Goal: Information Seeking & Learning: Compare options

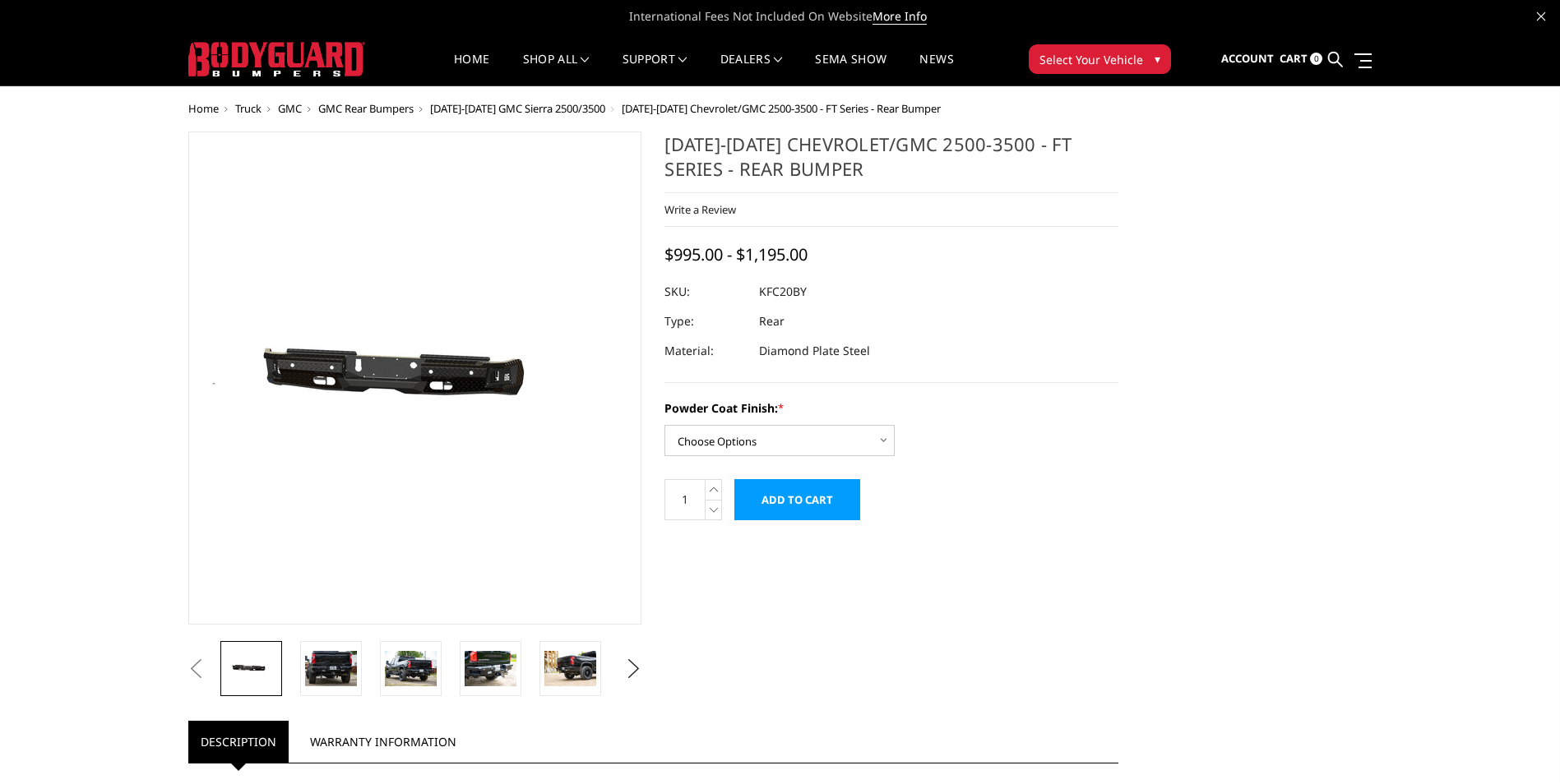
click at [713, 111] on span "2020-2026 Chevrolet/GMC 2500-3500 - FT Series - Rear Bumper" at bounding box center [781, 108] width 319 height 15
click at [547, 109] on span "[DATE]-[DATE] GMC Sierra 2500/3500" at bounding box center [517, 108] width 176 height 15
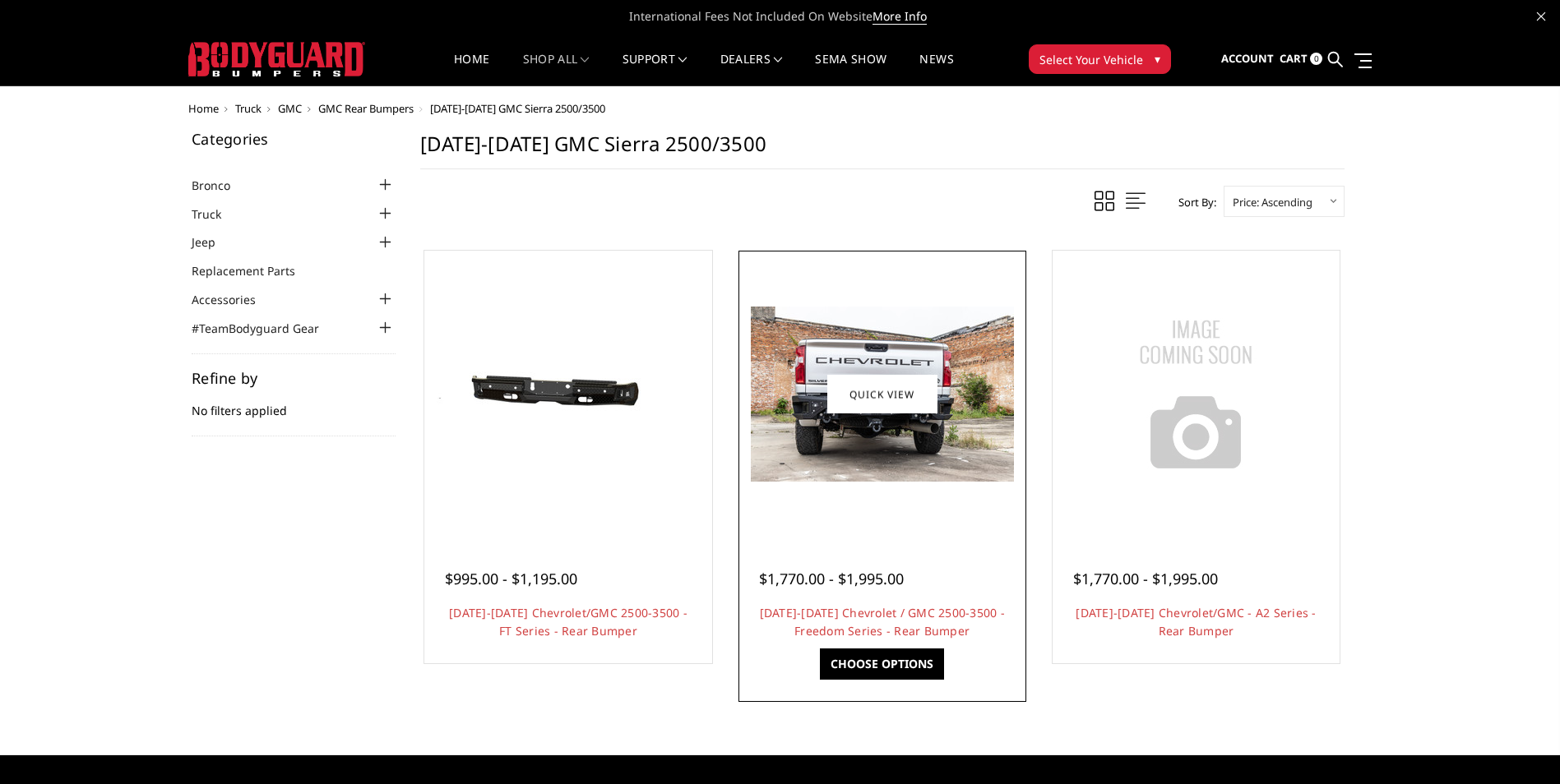
click at [949, 448] on img at bounding box center [882, 394] width 263 height 175
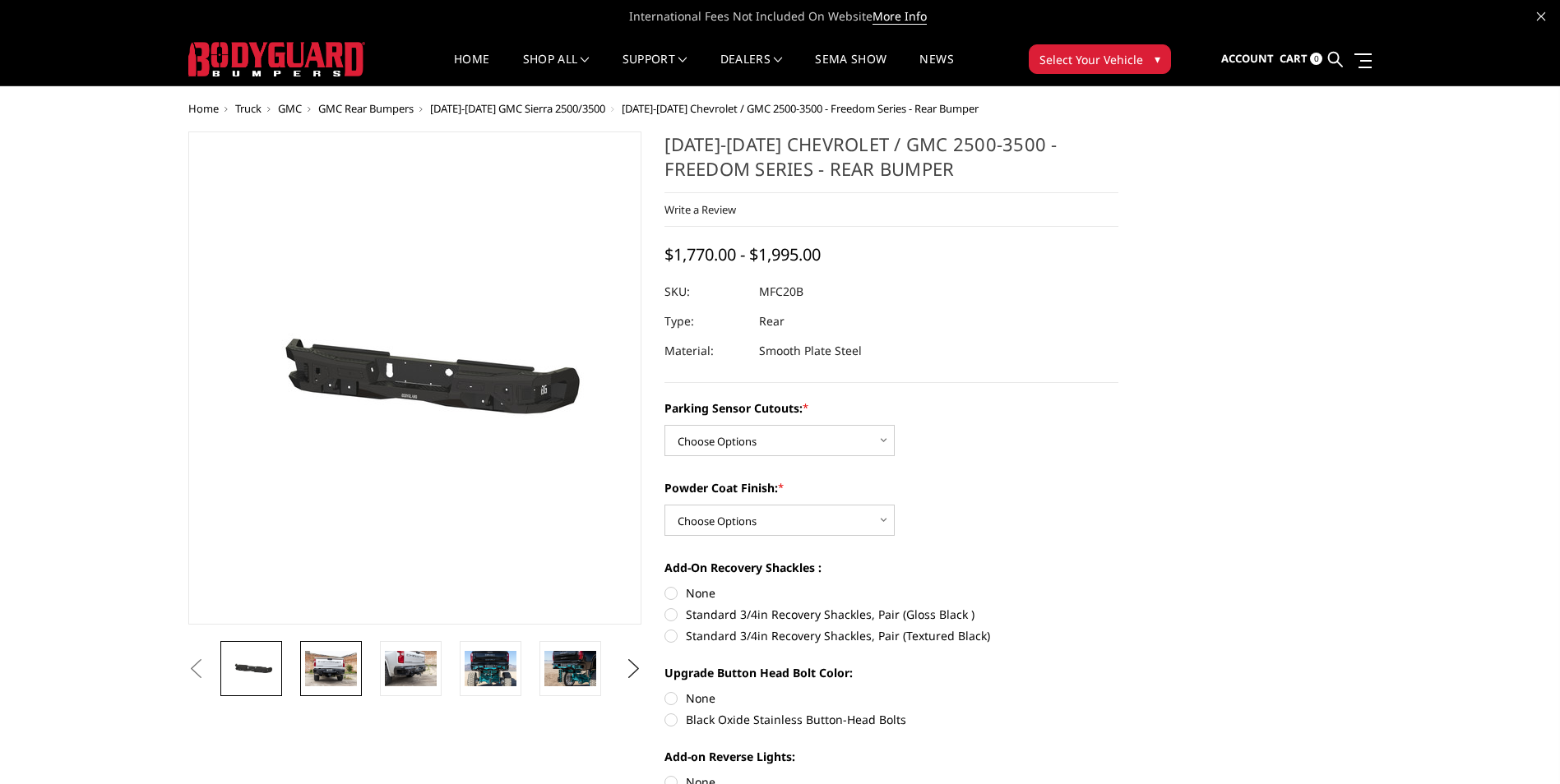
click at [342, 671] on img at bounding box center [330, 669] width 52 height 35
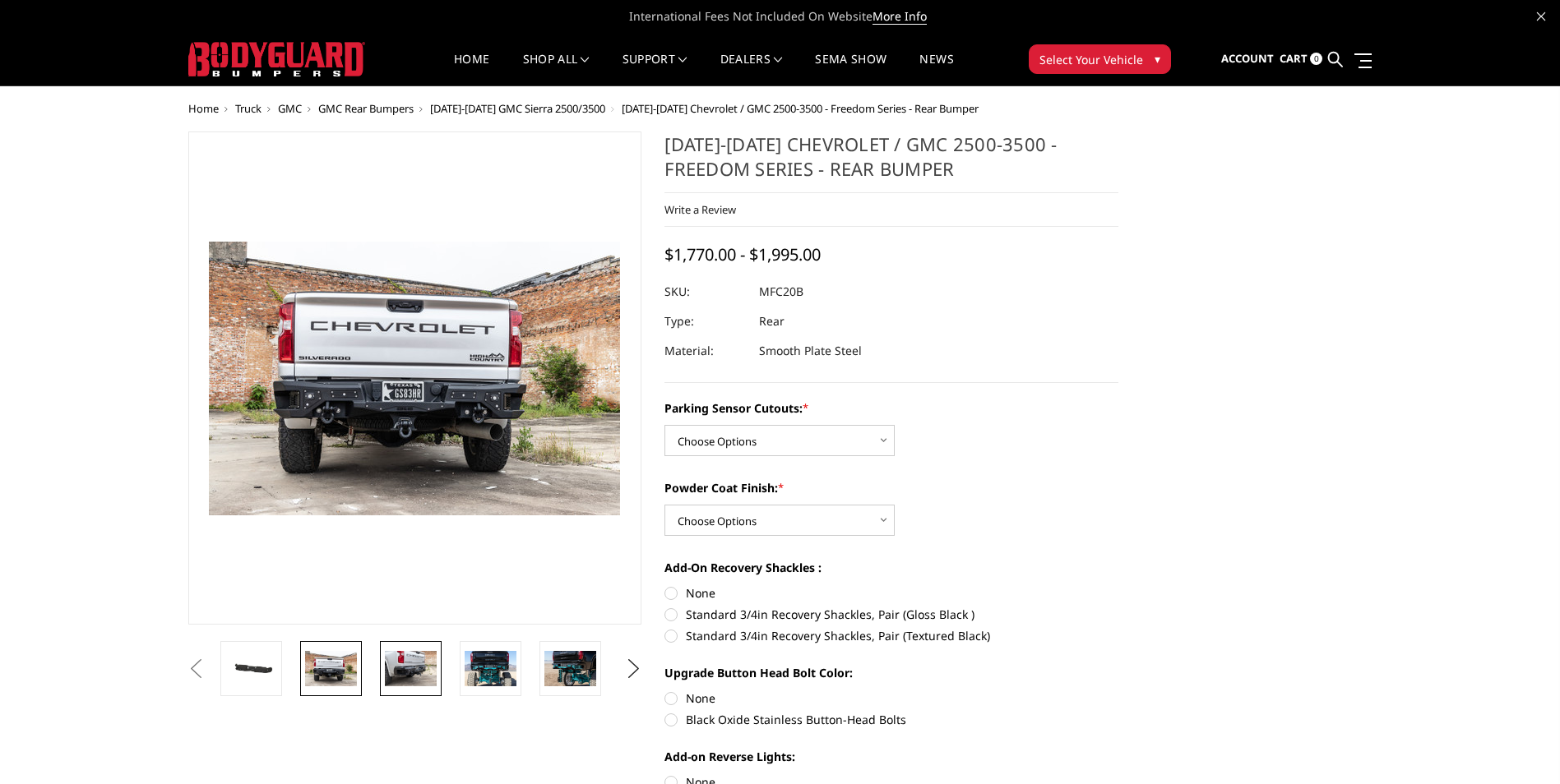
click at [408, 677] on img at bounding box center [411, 669] width 52 height 35
